Goal: Navigation & Orientation: Understand site structure

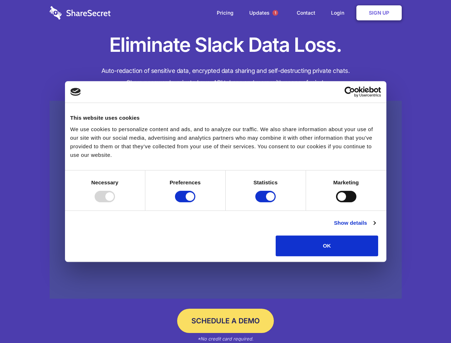
click at [115, 202] on div at bounding box center [105, 196] width 20 height 11
click at [195, 202] on input "Preferences" at bounding box center [185, 196] width 20 height 11
checkbox input "false"
click at [266, 202] on input "Statistics" at bounding box center [265, 196] width 20 height 11
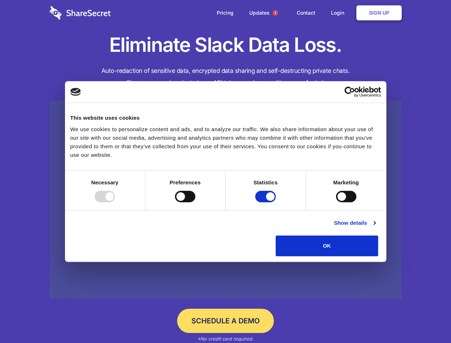
checkbox input "false"
click at [336, 202] on input "Marketing" at bounding box center [346, 196] width 20 height 11
checkbox input "true"
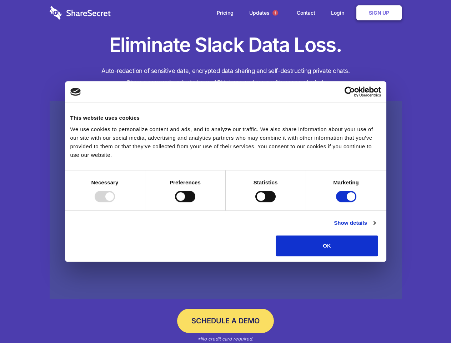
click at [375, 227] on link "Show details" at bounding box center [354, 223] width 41 height 9
